Goal: Transaction & Acquisition: Purchase product/service

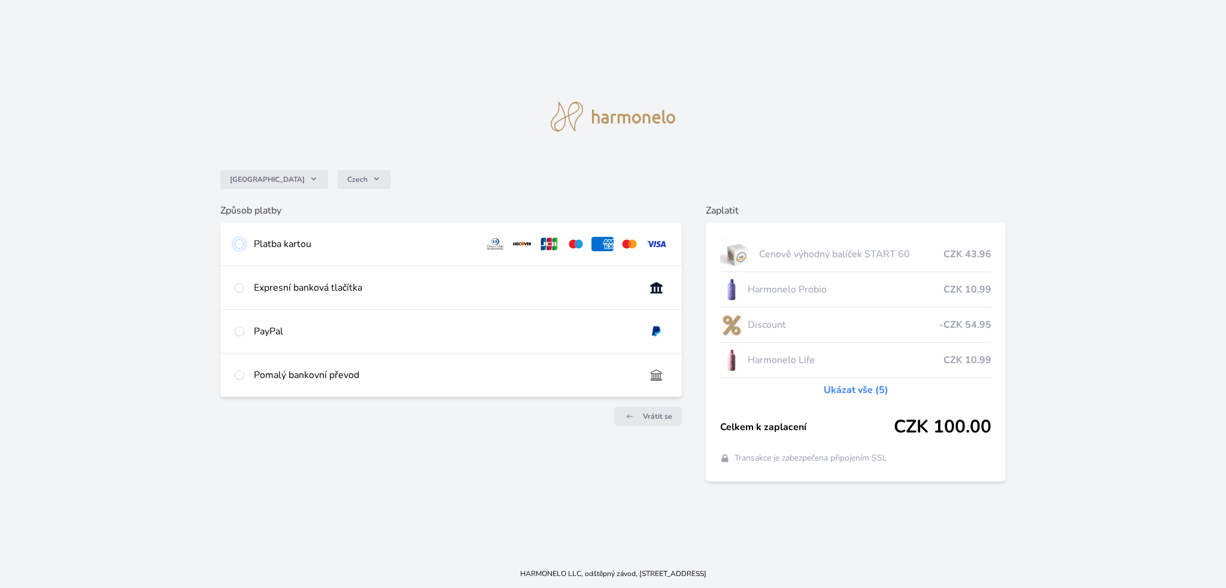
click at [242, 242] on input "radio" at bounding box center [240, 244] width 10 height 10
radio input "true"
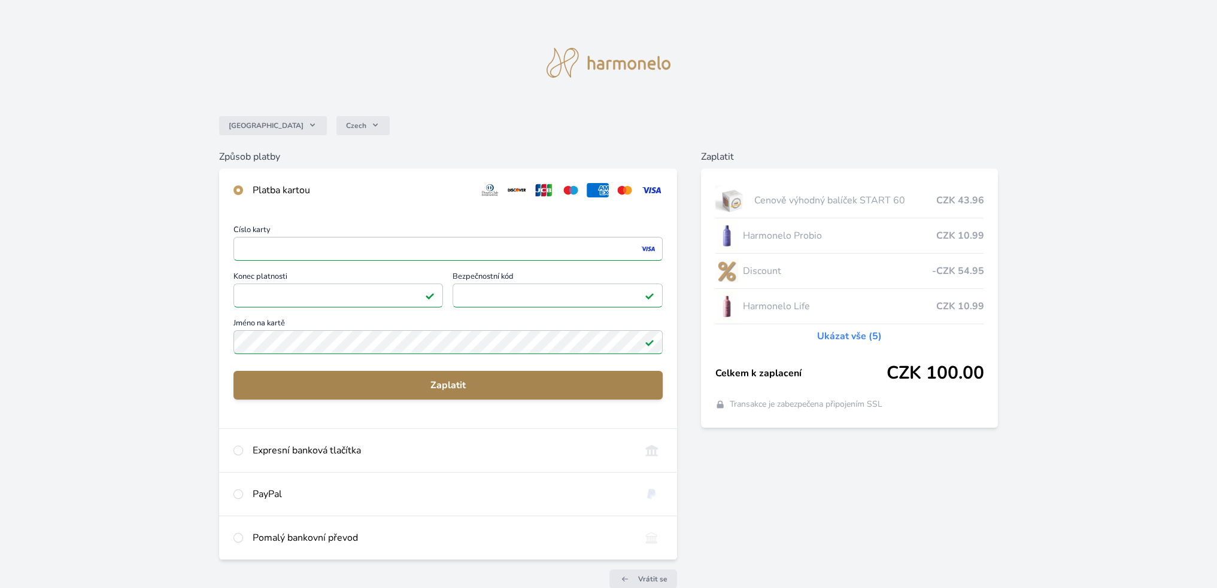
click at [438, 385] on span "Zaplatit" at bounding box center [448, 385] width 410 height 14
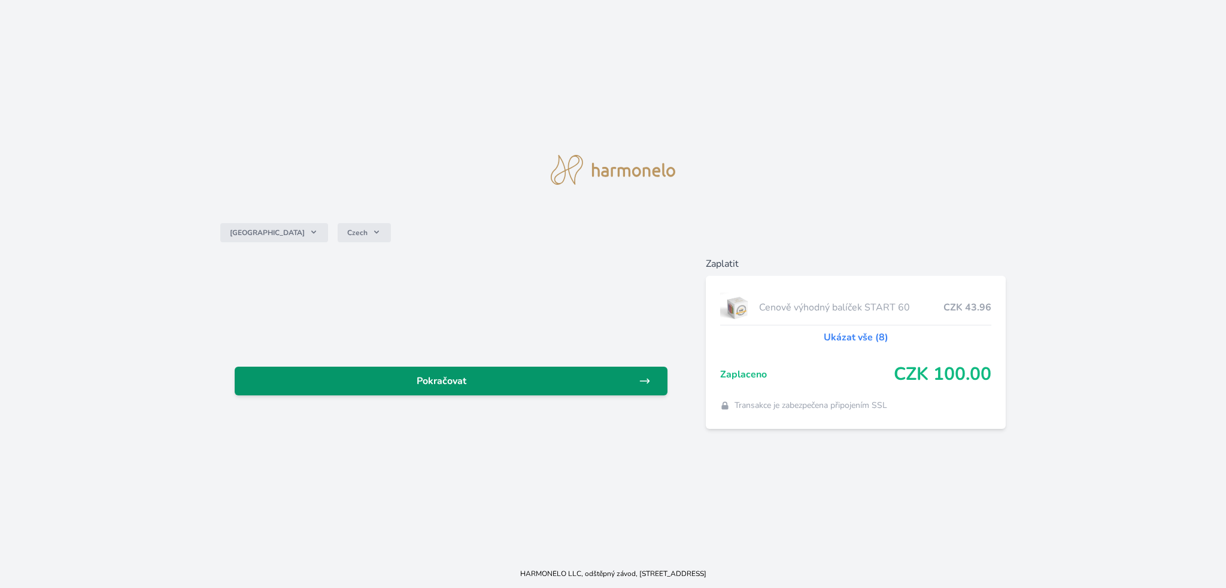
click at [433, 382] on span "Pokračovat" at bounding box center [441, 381] width 394 height 14
